Goal: Task Accomplishment & Management: Manage account settings

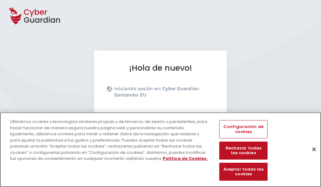
scroll to position [77, 0]
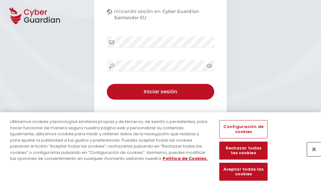
click at [311, 156] on button "Cerrar" at bounding box center [314, 149] width 14 height 14
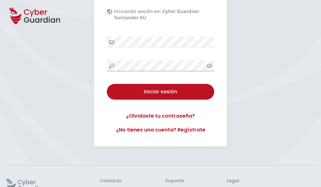
scroll to position [123, 0]
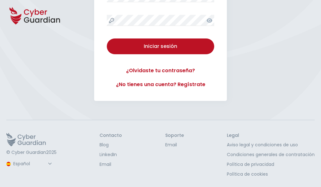
click at [107, 39] on button "Iniciar sesión" at bounding box center [160, 47] width 107 height 16
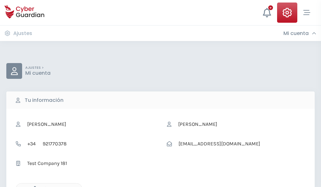
click at [33, 187] on icon "button" at bounding box center [33, 188] width 5 height 5
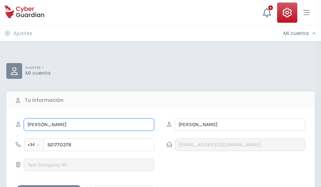
click at [89, 125] on input "DOMINGO" at bounding box center [89, 124] width 130 height 13
type input "D"
type input "Palmira"
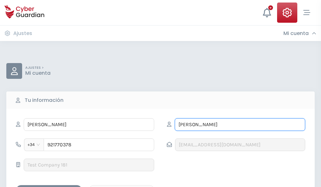
click at [240, 125] on input "VERA" at bounding box center [240, 124] width 130 height 13
type input "V"
type input "Arce"
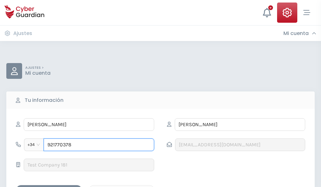
click at [99, 145] on input "921770378" at bounding box center [99, 145] width 110 height 13
type input "9"
type input "986460040"
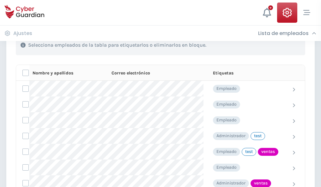
scroll to position [286, 0]
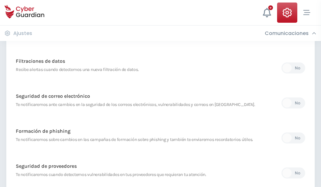
scroll to position [332, 0]
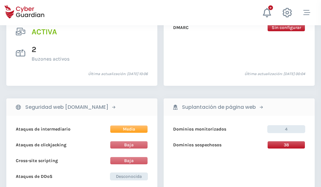
scroll to position [641, 0]
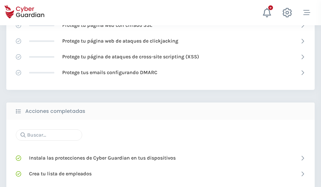
scroll to position [421, 0]
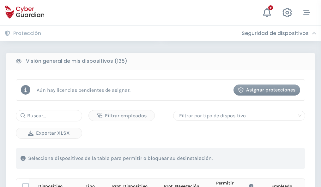
scroll to position [558, 0]
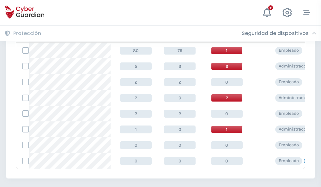
scroll to position [293, 0]
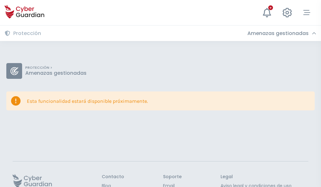
scroll to position [41, 0]
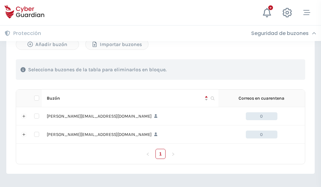
scroll to position [274, 0]
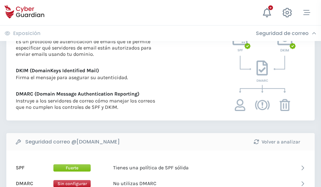
scroll to position [341, 0]
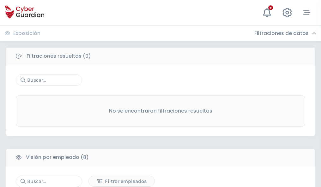
scroll to position [538, 0]
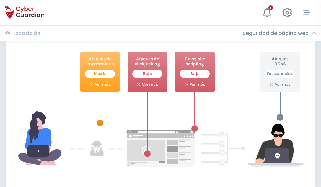
scroll to position [344, 0]
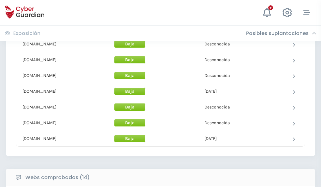
scroll to position [616, 0]
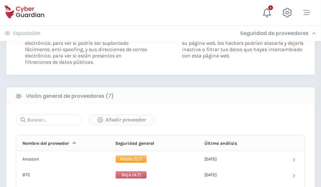
scroll to position [423, 0]
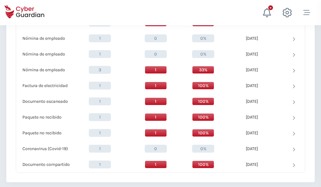
scroll to position [654, 0]
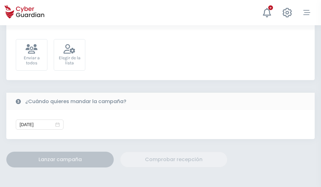
scroll to position [231, 0]
